Goal: Information Seeking & Learning: Learn about a topic

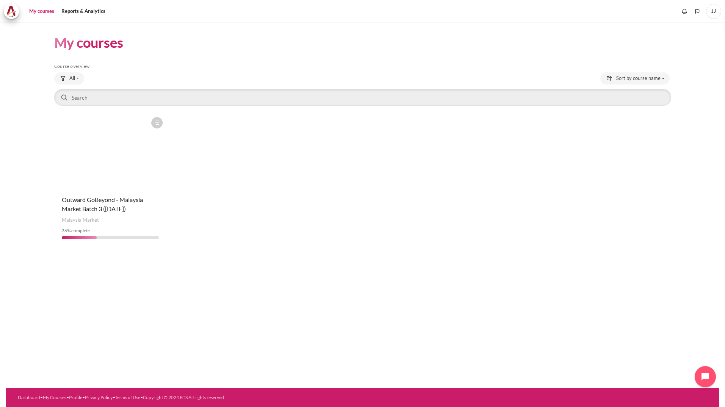
drag, startPoint x: 0, startPoint y: 0, endPoint x: 125, endPoint y: 184, distance: 222.0
click at [125, 184] on figure "Content" at bounding box center [110, 151] width 113 height 76
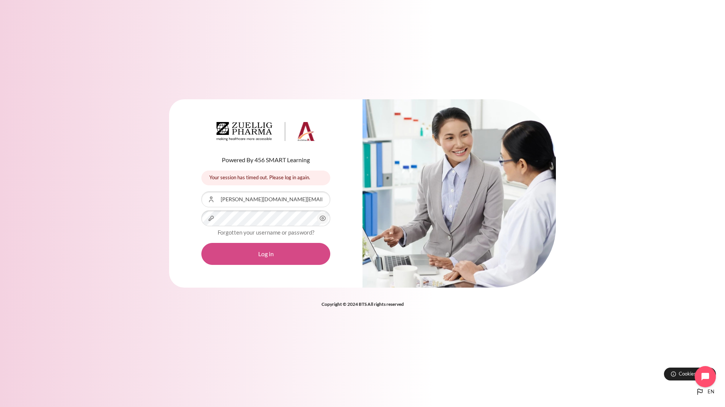
click at [234, 256] on button "Log in" at bounding box center [265, 254] width 129 height 22
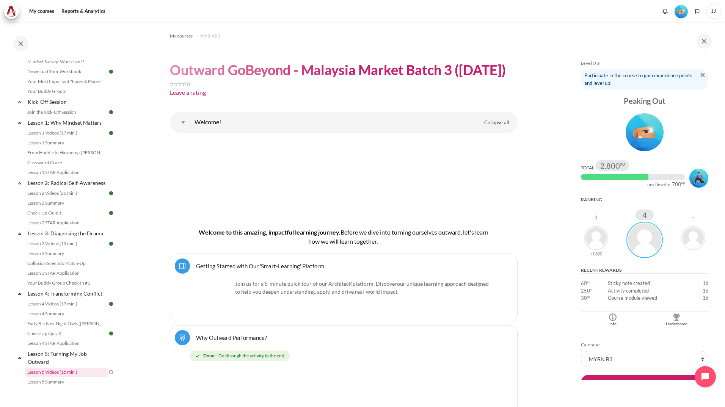
scroll to position [38, 0]
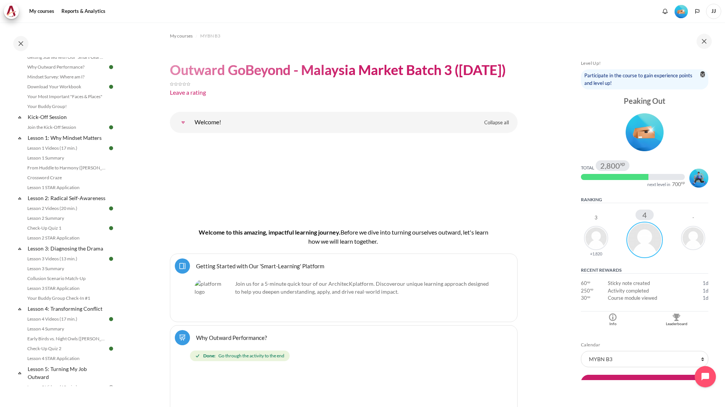
click at [701, 73] on img "Blocks" at bounding box center [703, 75] width 5 height 5
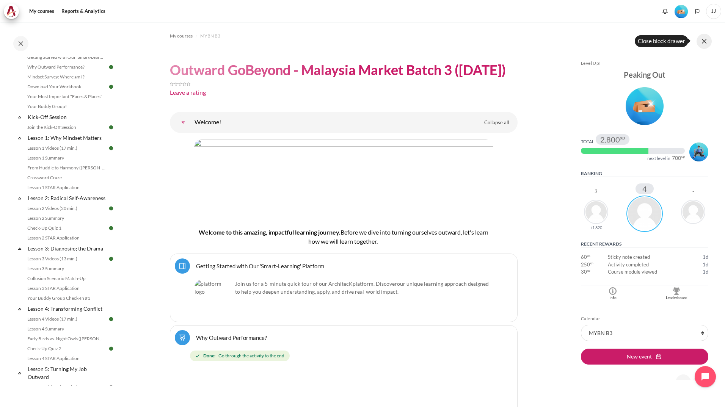
click at [704, 40] on button at bounding box center [704, 41] width 15 height 15
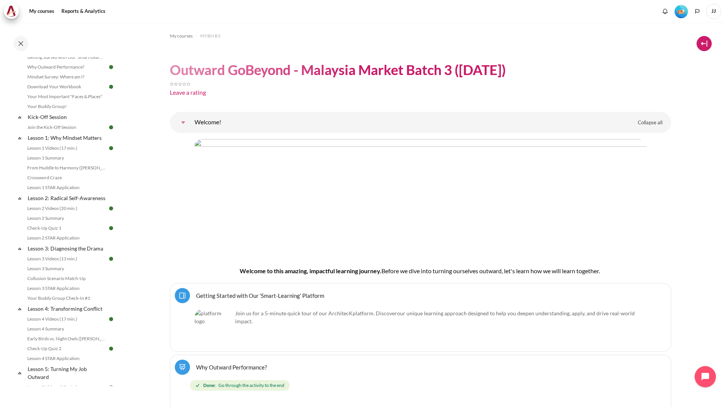
click at [704, 40] on button at bounding box center [704, 43] width 15 height 15
